Goal: Use online tool/utility: Utilize a website feature to perform a specific function

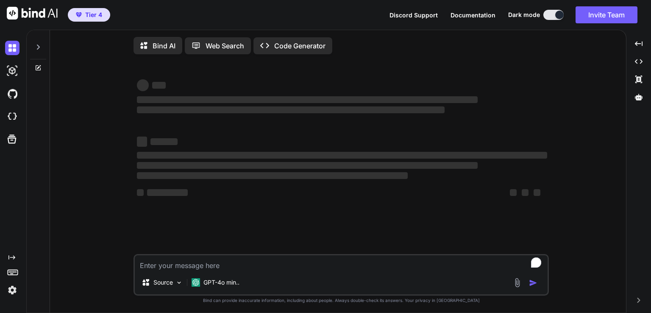
type textarea "x"
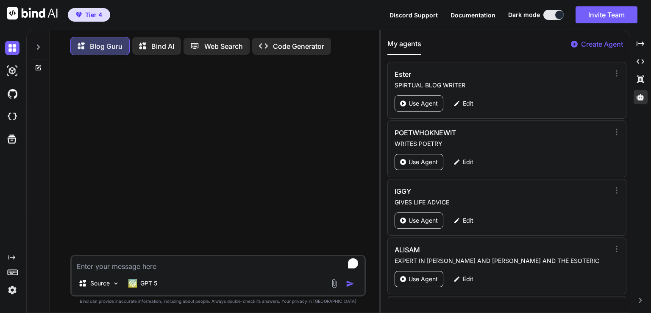
scroll to position [2766, 0]
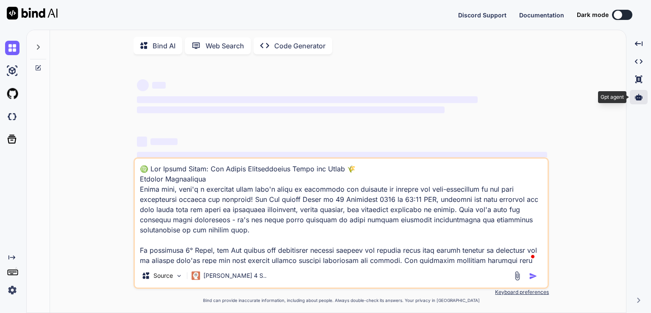
click at [639, 99] on icon at bounding box center [639, 97] width 8 height 6
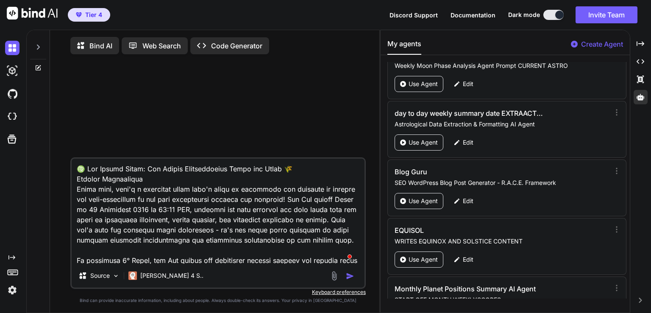
scroll to position [2761, 0]
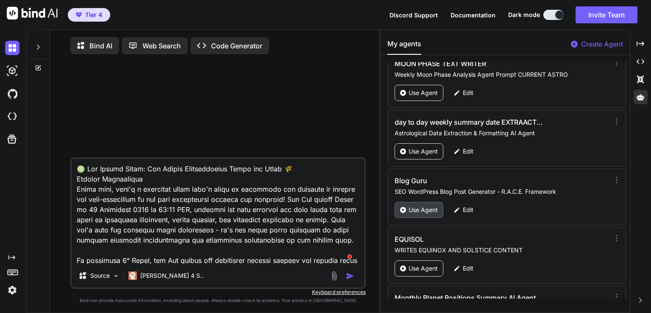
click at [419, 206] on p "Use Agent" at bounding box center [423, 210] width 29 height 8
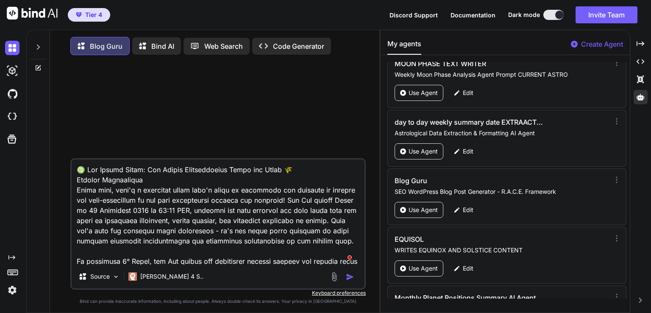
click at [348, 278] on img "button" at bounding box center [350, 277] width 8 height 8
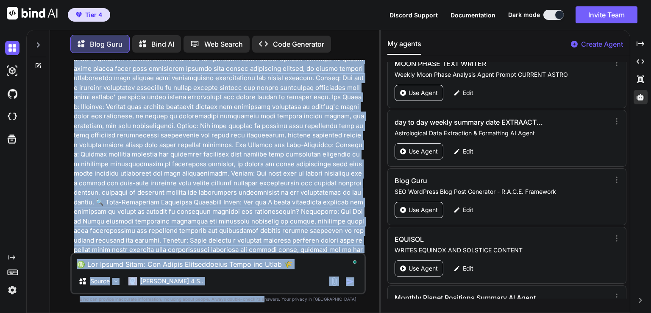
scroll to position [4858, 0]
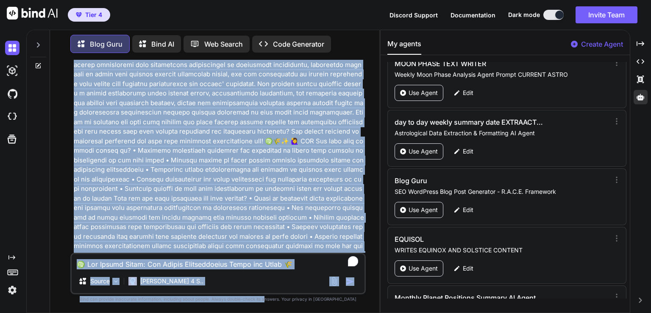
drag, startPoint x: 266, startPoint y: 152, endPoint x: 281, endPoint y: 329, distance: 177.4
click at [281, 313] on html "Tier 4 Discord Support Documentation Dark mode Invite Team Created with Pixso. …" at bounding box center [325, 156] width 651 height 313
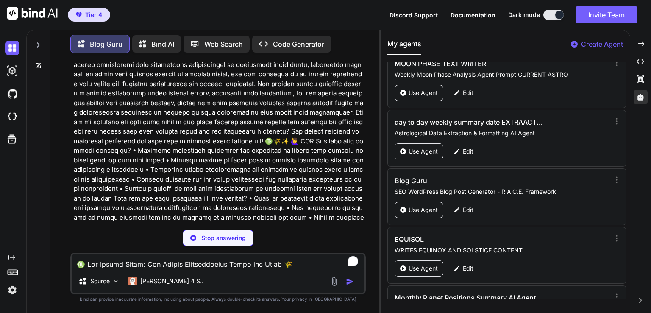
type textarea "x"
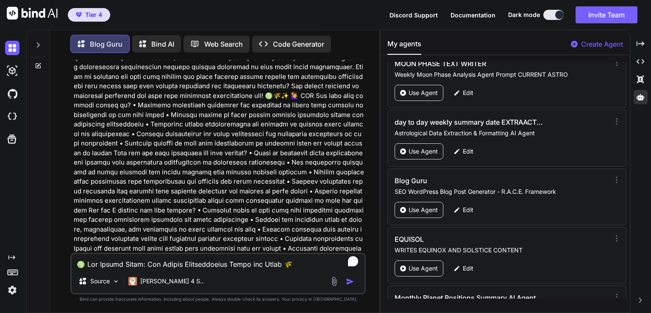
scroll to position [4909, 0]
